Goal: Task Accomplishment & Management: Manage account settings

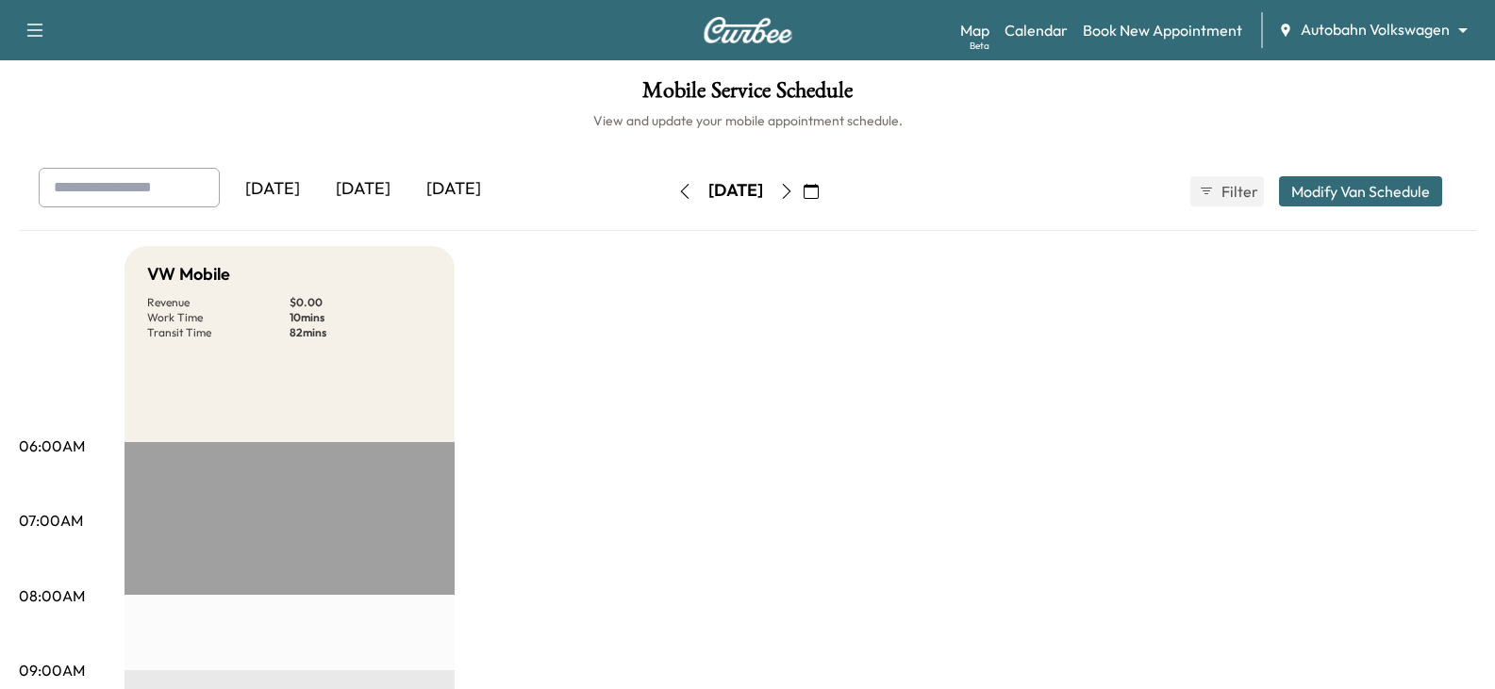
click at [379, 197] on div "[DATE]" at bounding box center [363, 189] width 91 height 43
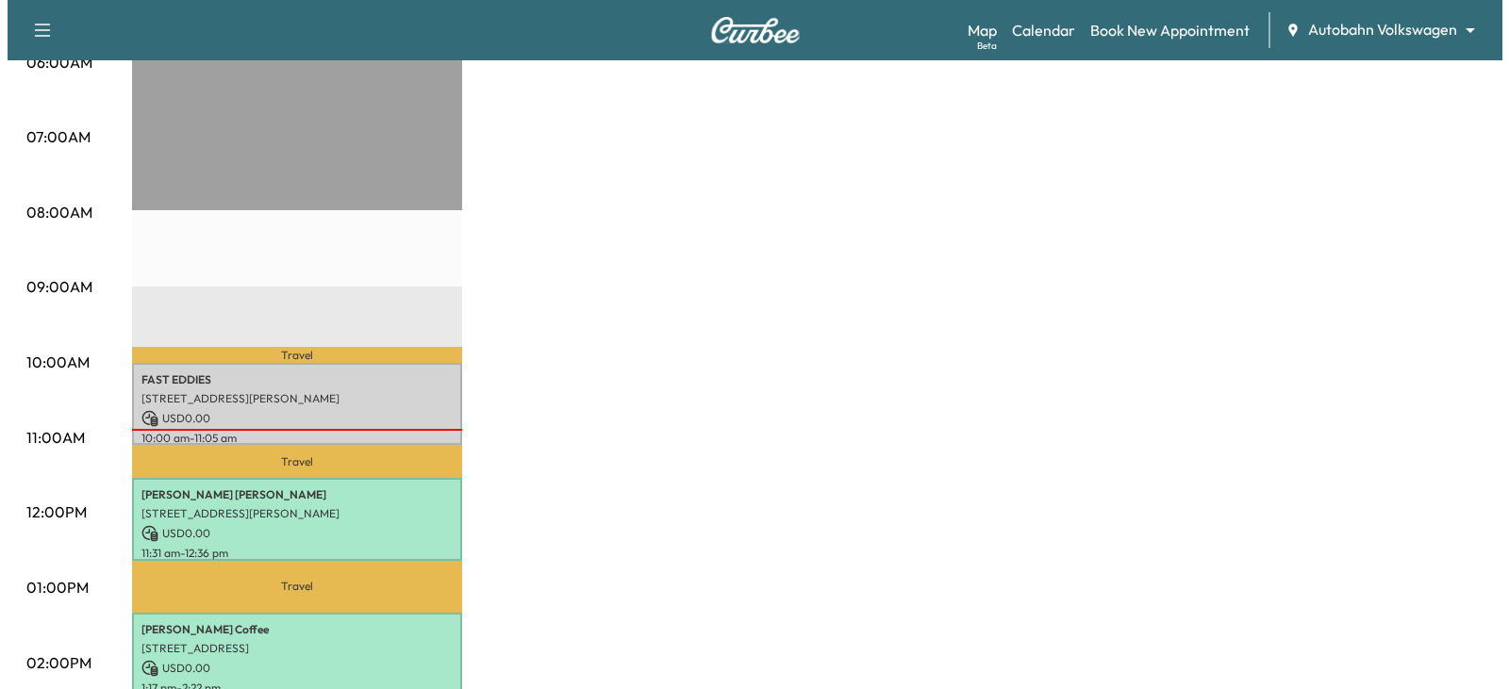
scroll to position [472, 0]
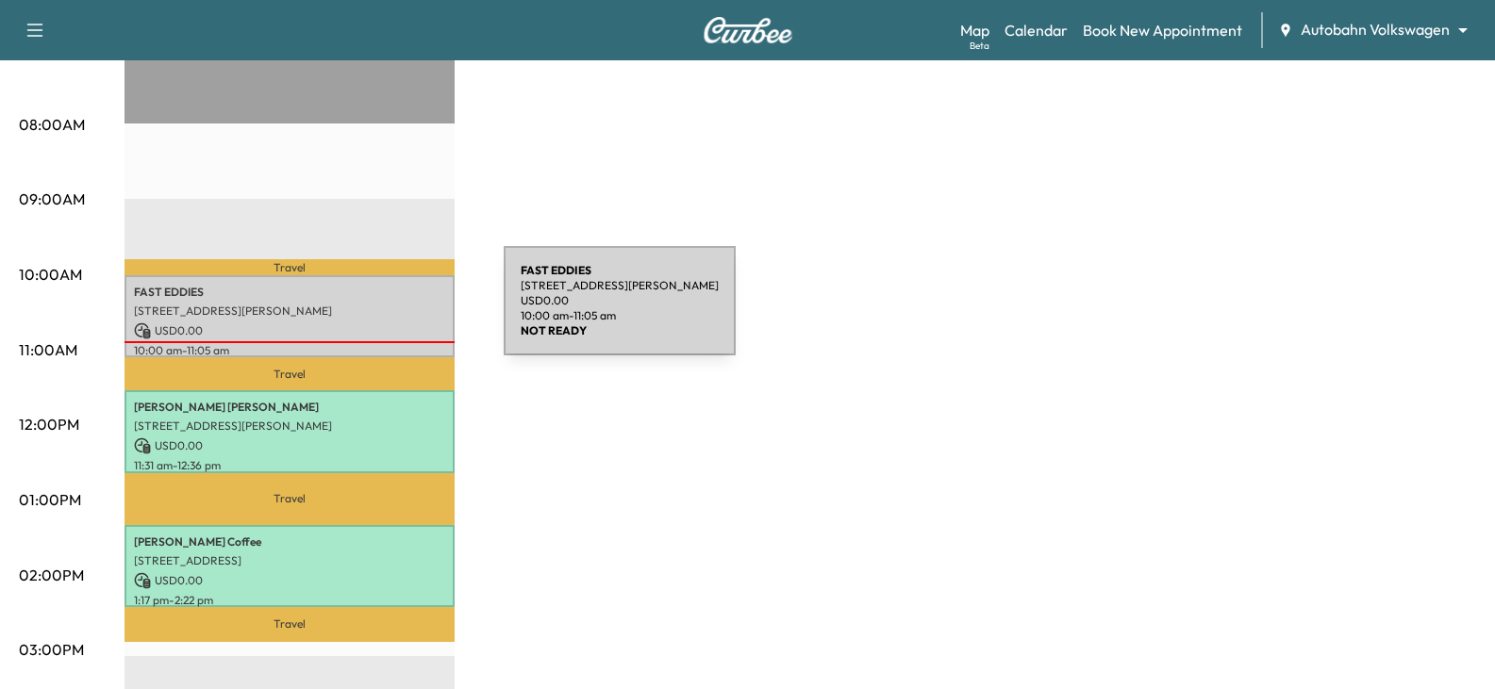
click at [362, 312] on p "[STREET_ADDRESS][PERSON_NAME]" at bounding box center [289, 311] width 311 height 15
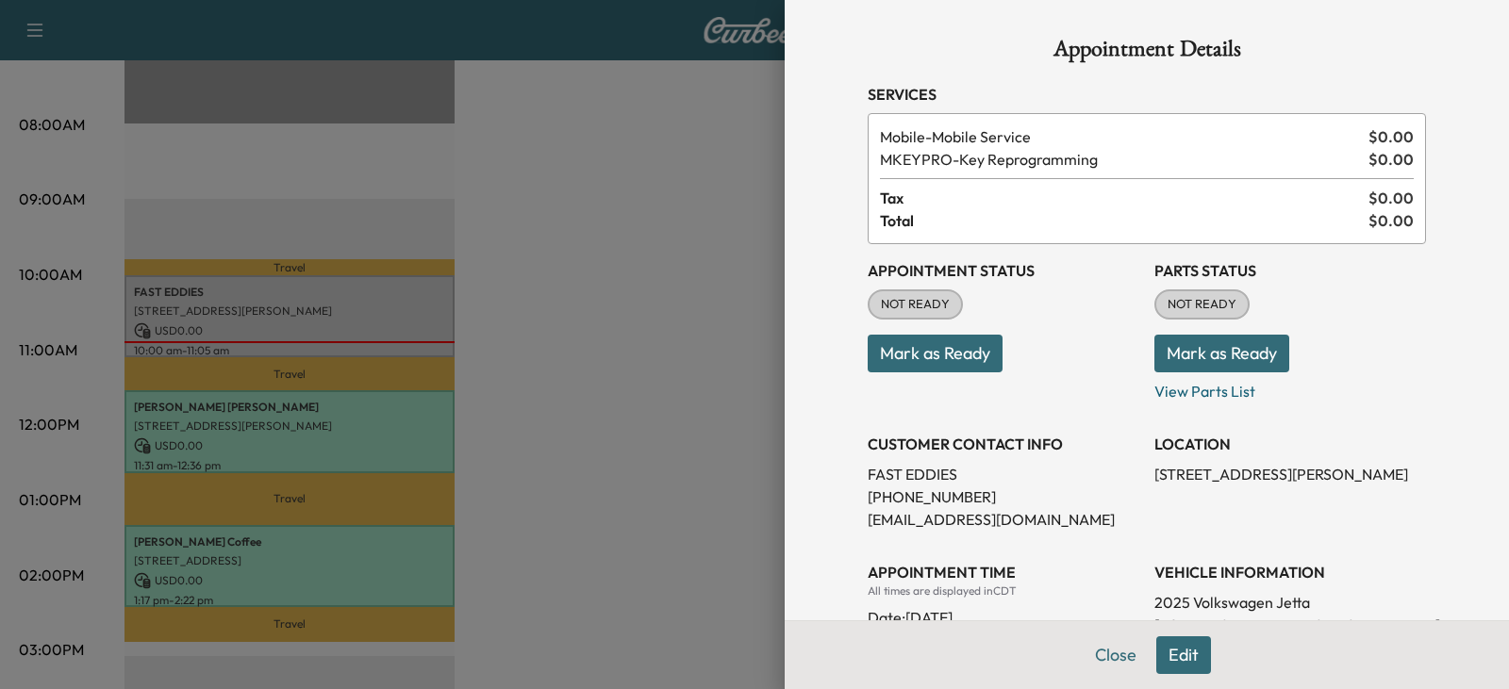
click at [1125, 358] on div "Appointment Status NOT READY Mark as Ready Parts Status NOT READY Mark as Ready…" at bounding box center [1147, 534] width 558 height 581
click at [972, 362] on button "Mark as Ready" at bounding box center [935, 354] width 135 height 38
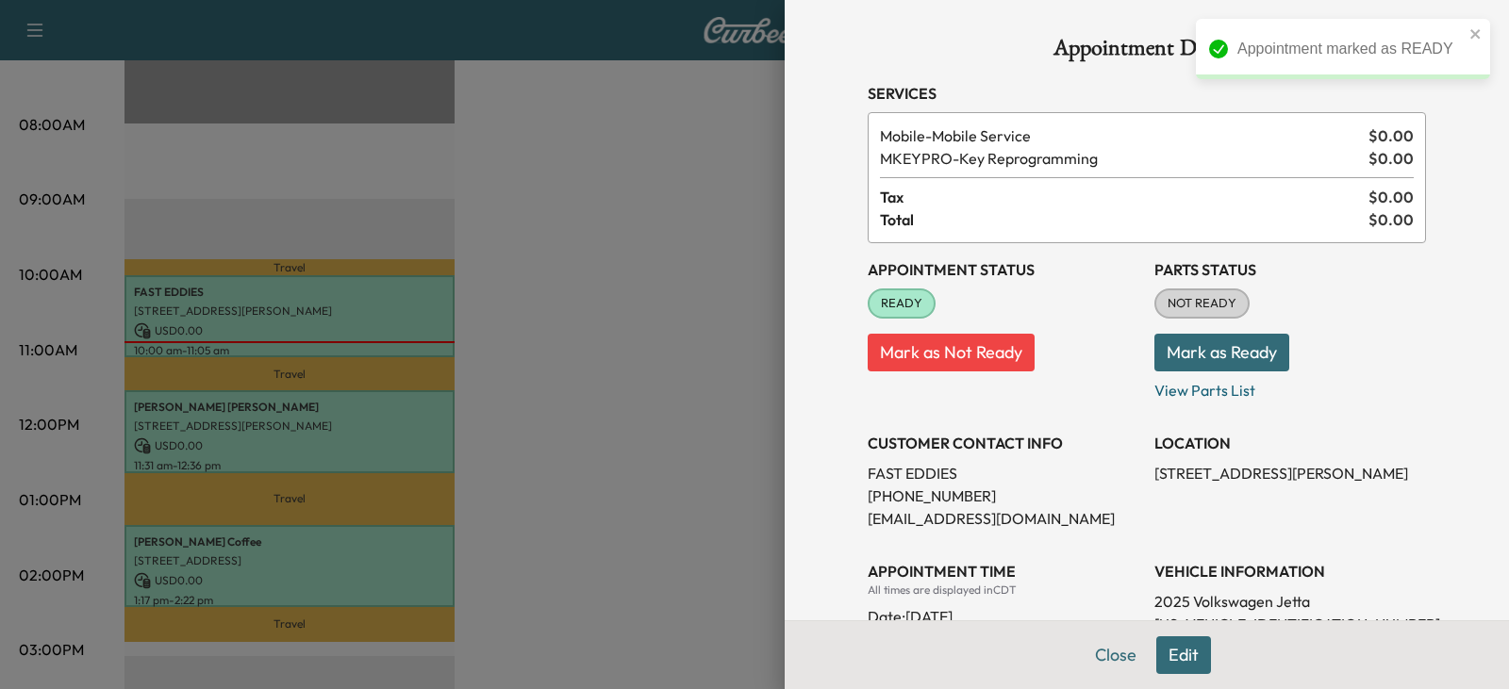
scroll to position [0, 0]
click at [1053, 384] on div "Appointment Status READY Mark as Not Ready" at bounding box center [1004, 323] width 272 height 158
click at [1087, 429] on div "CUSTOMER CONTACT INFO FAST EDDIES [PHONE_NUMBER] [EMAIL_ADDRESS][DOMAIN_NAME]" at bounding box center [1004, 474] width 272 height 113
click at [845, 426] on div "Appointment Details Services Mobile - Mobile Service $ 0.00 MKEYPRO - Key Repro…" at bounding box center [1147, 548] width 604 height 1097
click at [868, 436] on h3 "CUSTOMER CONTACT INFO" at bounding box center [1004, 444] width 272 height 23
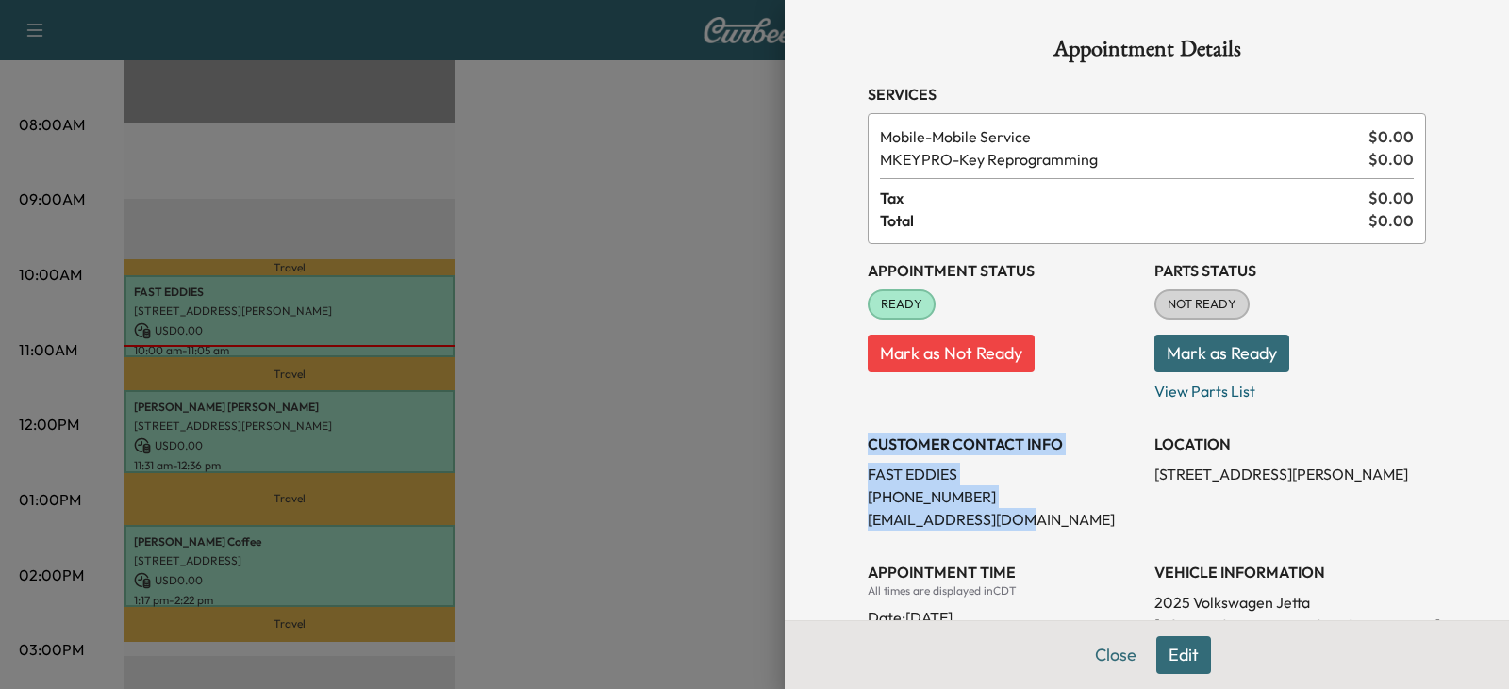
drag, startPoint x: 863, startPoint y: 436, endPoint x: 992, endPoint y: 512, distance: 150.1
click at [992, 512] on div "CUSTOMER CONTACT INFO FAST EDDIES [PHONE_NUMBER] [EMAIL_ADDRESS][DOMAIN_NAME]" at bounding box center [1004, 474] width 272 height 113
click at [992, 512] on p "[EMAIL_ADDRESS][DOMAIN_NAME]" at bounding box center [1004, 519] width 272 height 23
drag, startPoint x: 1011, startPoint y: 520, endPoint x: 847, endPoint y: 473, distance: 170.7
click at [847, 473] on div "Appointment Details Services Mobile - Mobile Service $ 0.00 MKEYPRO - Key Repro…" at bounding box center [1147, 548] width 604 height 1097
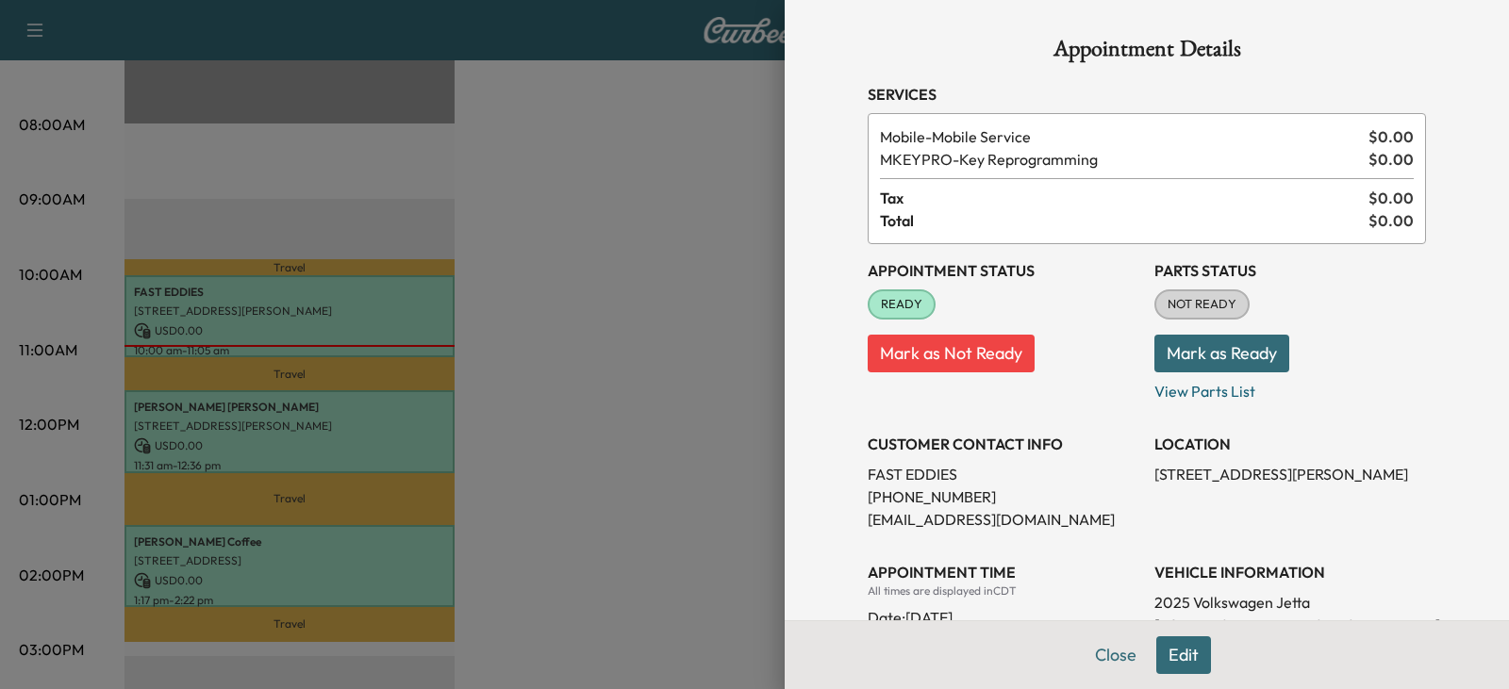
click at [605, 390] on div at bounding box center [754, 344] width 1509 height 689
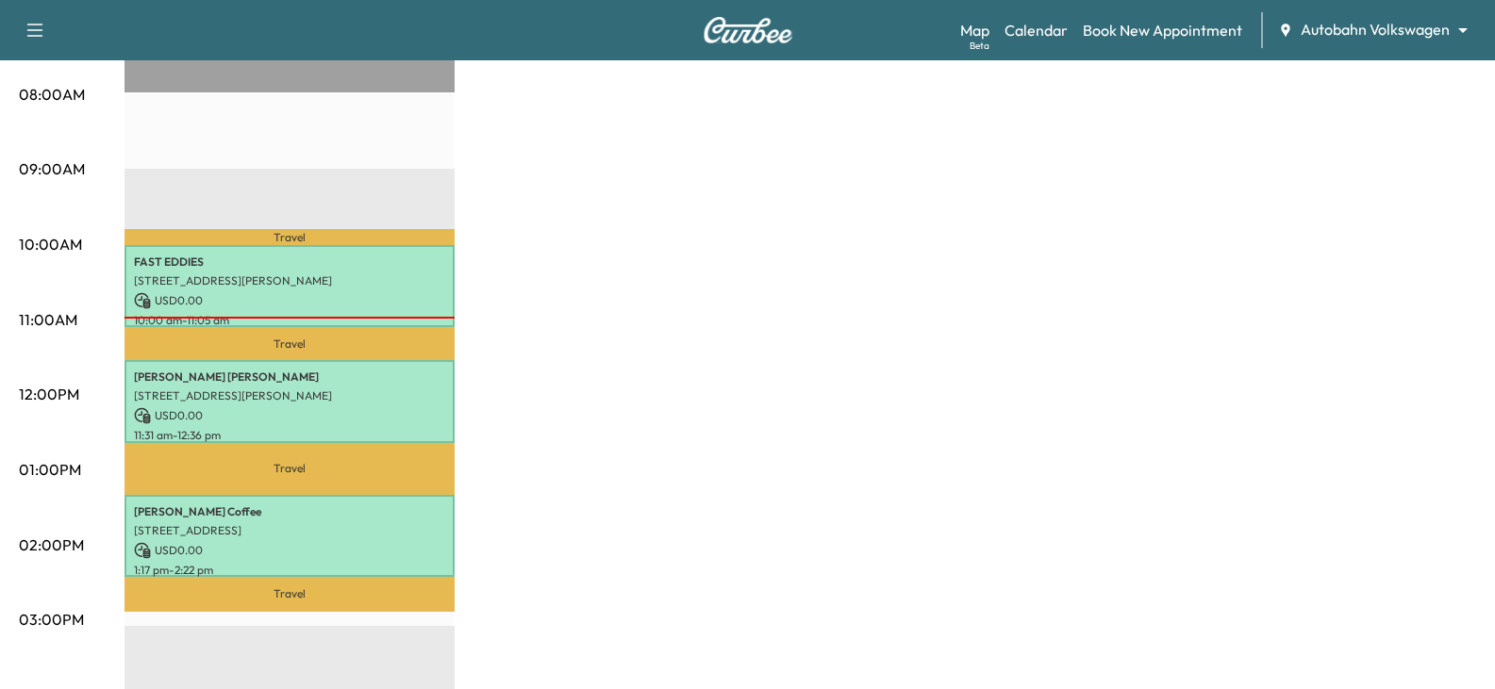
scroll to position [472, 0]
